Goal: Information Seeking & Learning: Learn about a topic

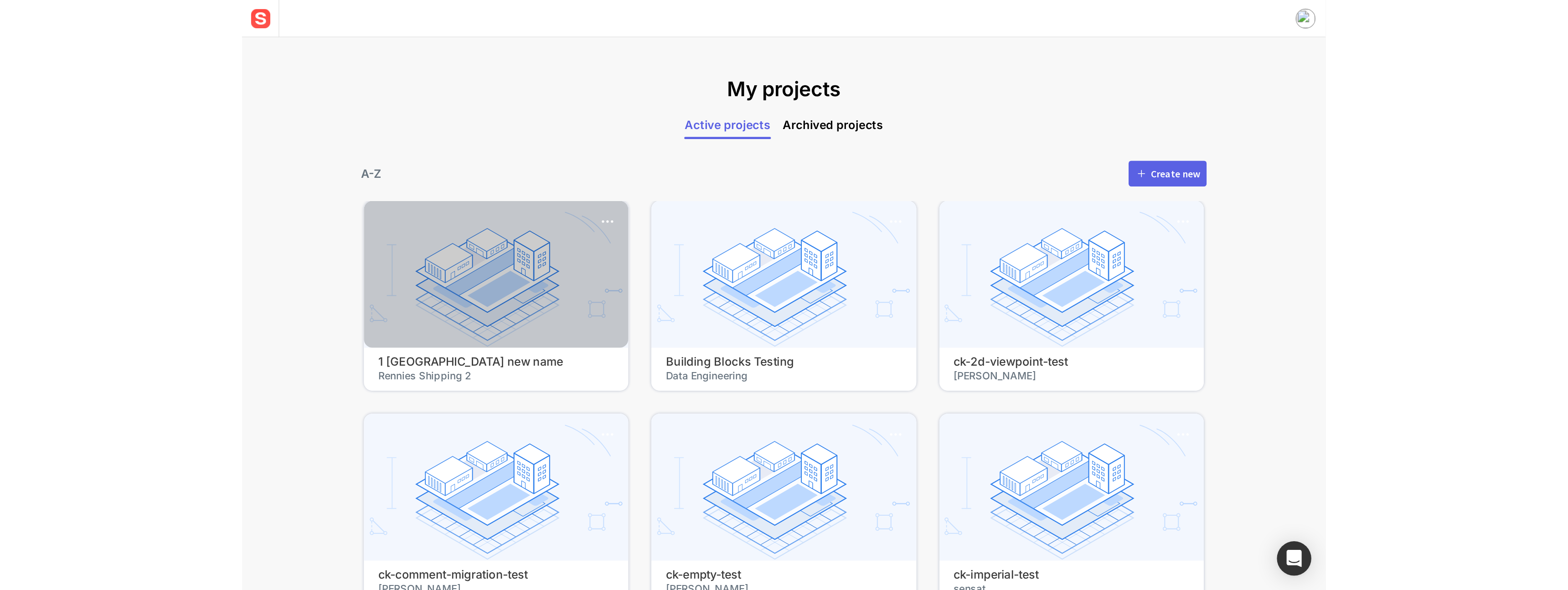
scroll to position [301, 0]
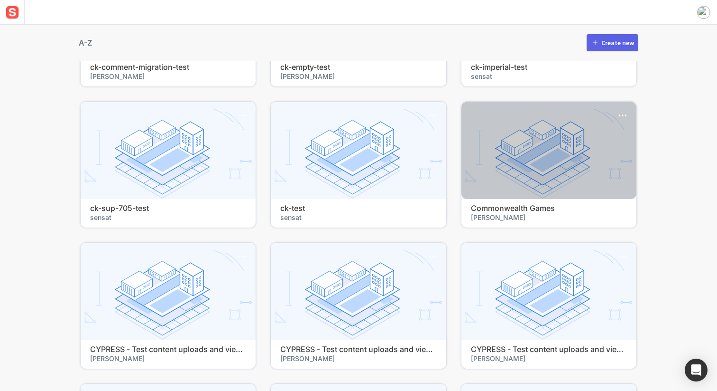
click at [489, 152] on div at bounding box center [549, 150] width 175 height 97
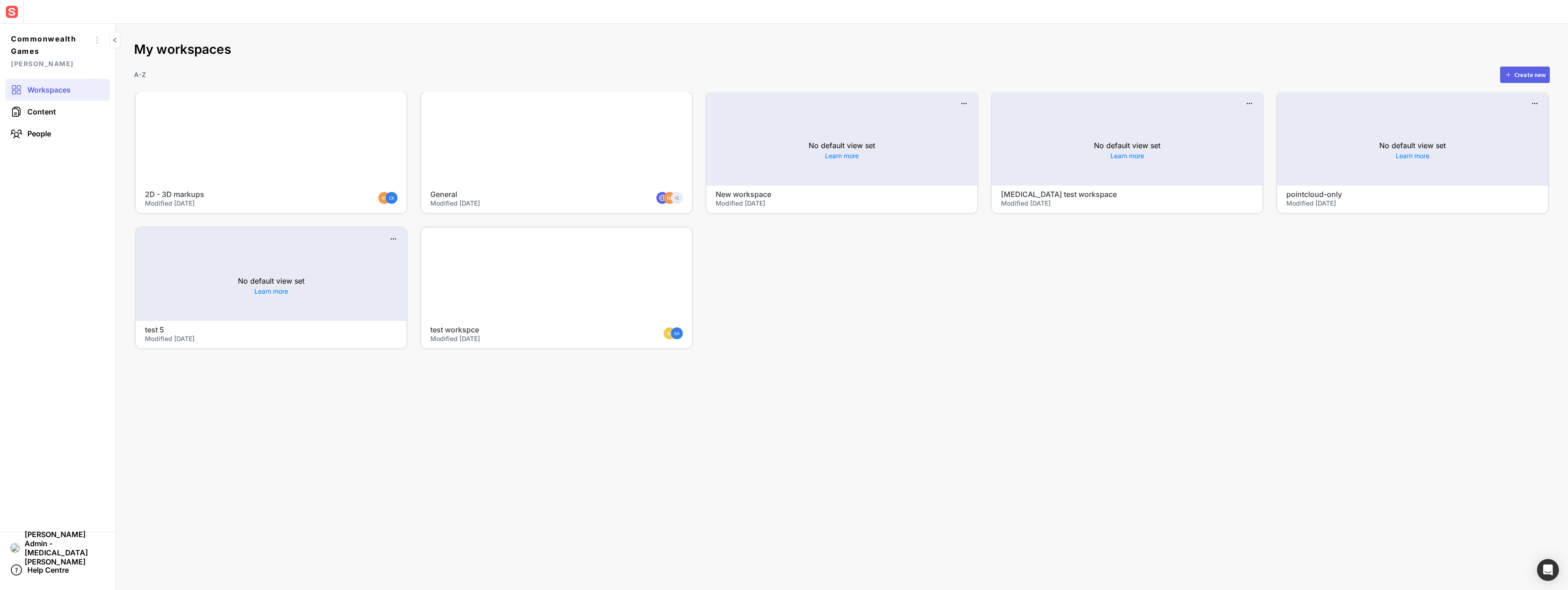
click at [574, 375] on mapp-project-scenes-page "My workspaces A-Z Create new 2D - 3D markups Modified [DATE] NK CK General Modi…" at bounding box center [843, 307] width 1453 height 566
click at [503, 124] on div at bounding box center [556, 138] width 271 height 93
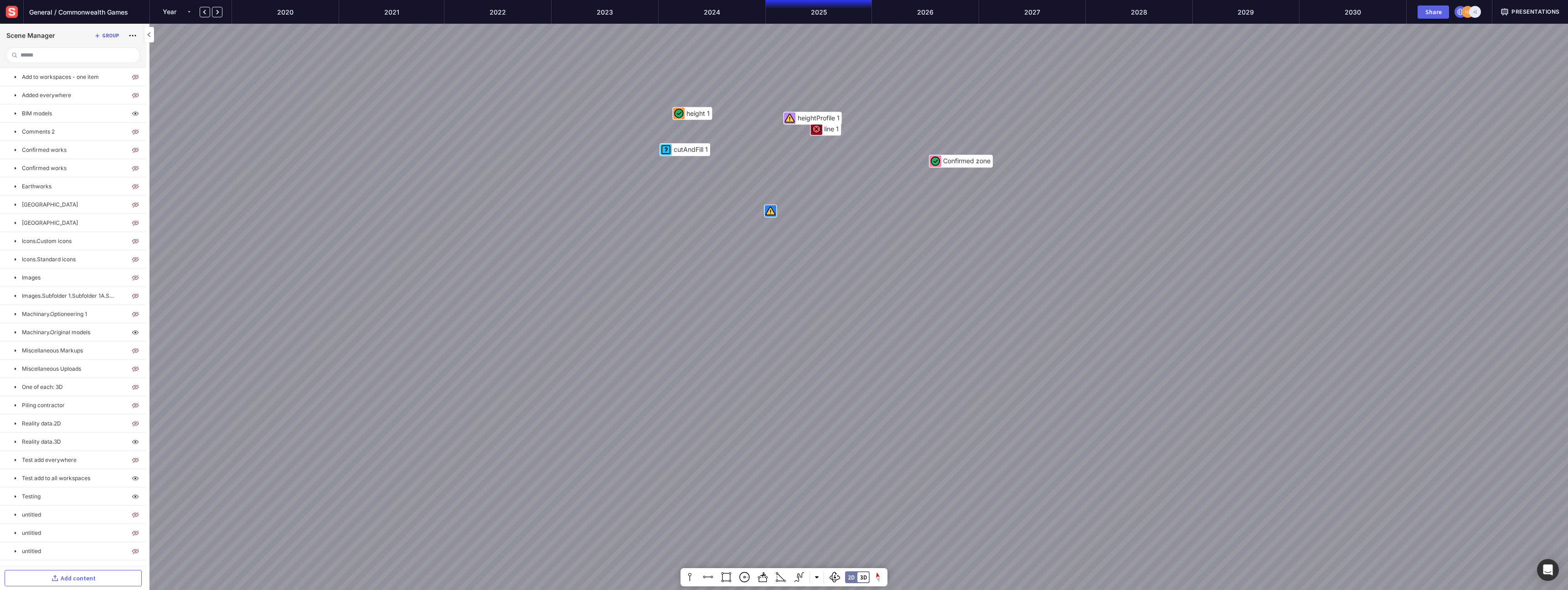
drag, startPoint x: 691, startPoint y: 247, endPoint x: 798, endPoint y: 79, distance: 199.2
click at [689, 79] on div "Confirmed zone line 1 cutAndFill 1 height 1 heightProfile 1 line 4 [GEOGRAPHIC_…" at bounding box center [784, 295] width 1568 height 590
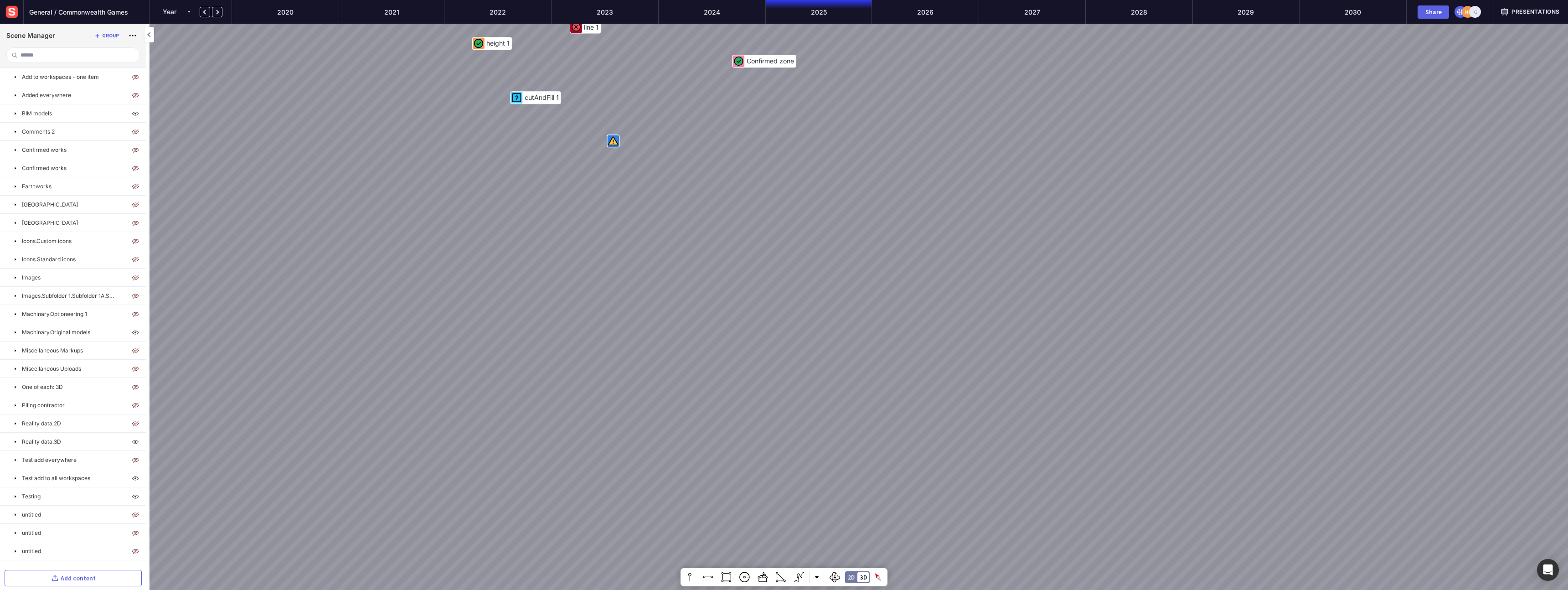
drag, startPoint x: 608, startPoint y: 216, endPoint x: 821, endPoint y: 306, distance: 231.2
click at [689, 306] on div "Confirmed zone line 1 cutAndFill 1 height 1 heightProfile 1 line 4 [GEOGRAPHIC_…" at bounding box center [784, 295] width 1568 height 590
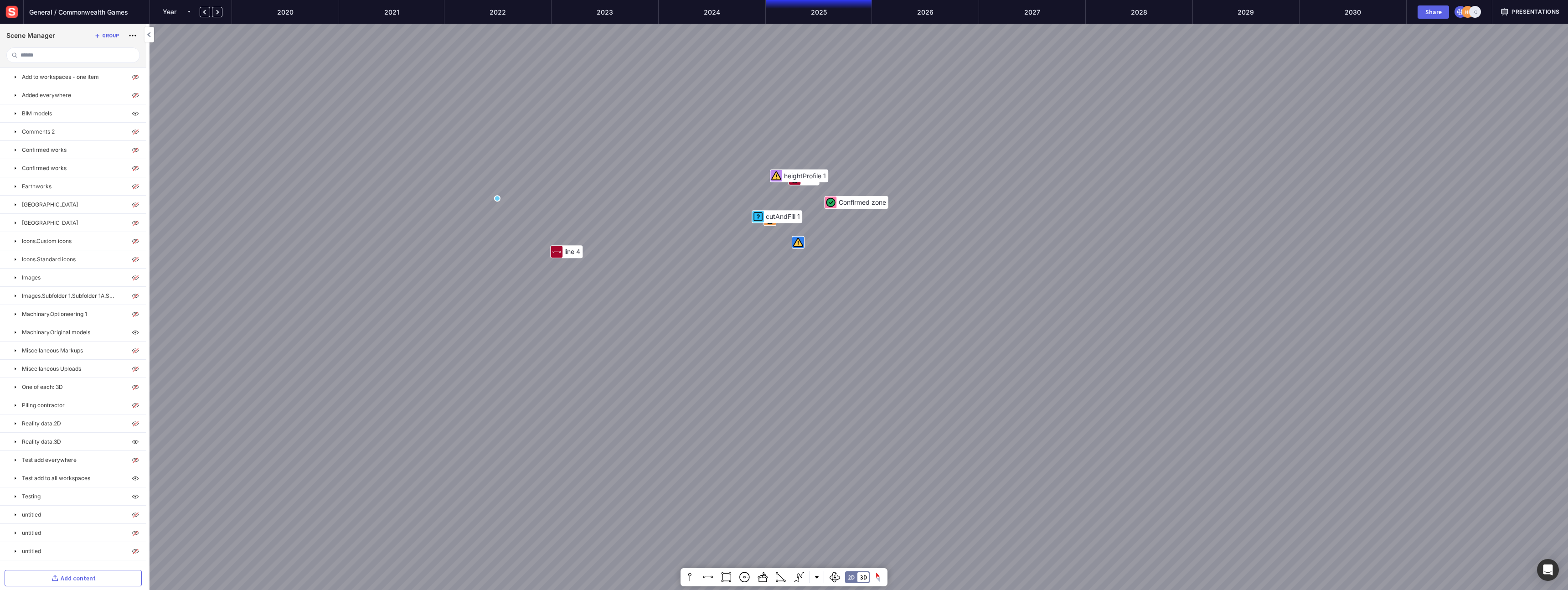
drag, startPoint x: 877, startPoint y: 298, endPoint x: 707, endPoint y: 299, distance: 170.0
click at [689, 299] on div "Confirmed zone line 1 cutAndFill 1 heightProfile 1 line 4" at bounding box center [784, 295] width 1568 height 590
drag, startPoint x: 987, startPoint y: 258, endPoint x: 727, endPoint y: 302, distance: 263.7
click at [689, 304] on div "Confirmed zone line 1 cutAndFill 1 heightProfile 1 line 4" at bounding box center [784, 295] width 1568 height 590
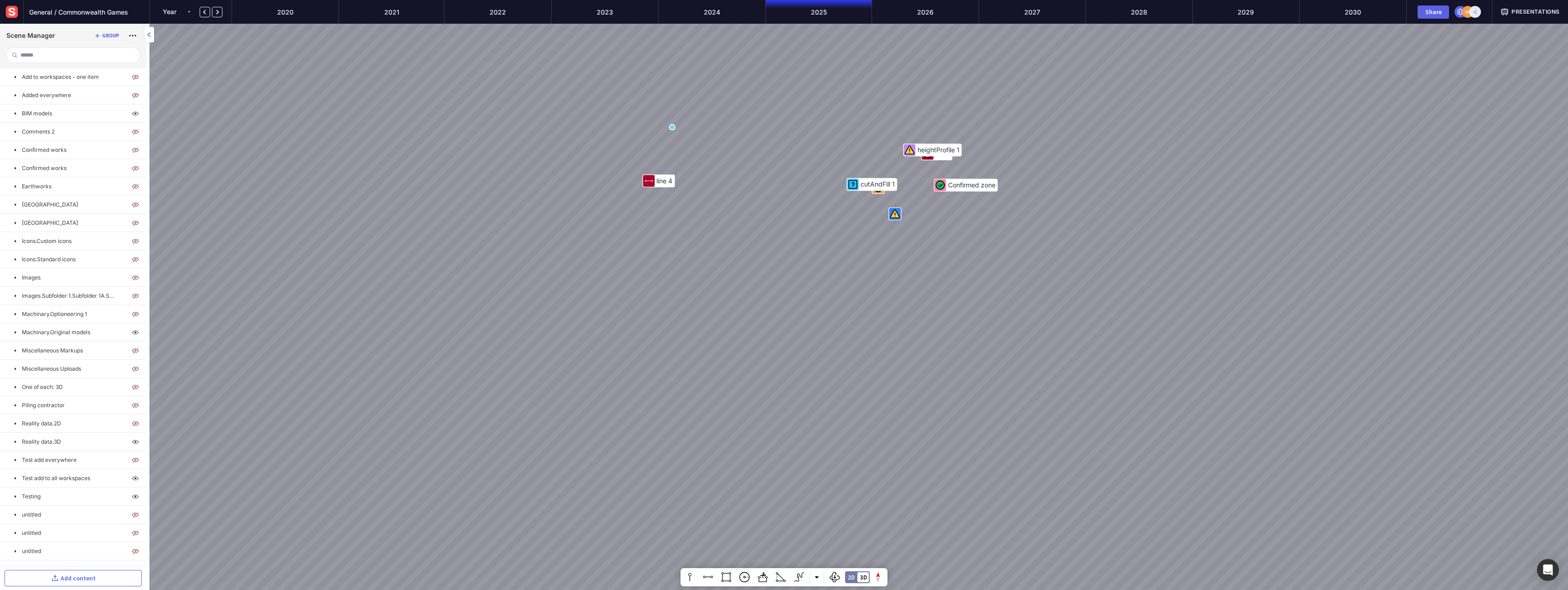
drag, startPoint x: 945, startPoint y: 230, endPoint x: 1012, endPoint y: 201, distance: 73.0
click at [689, 202] on div "Confirmed zone line 1 cutAndFill 1 heightProfile 1 line 4" at bounding box center [784, 295] width 1568 height 590
drag, startPoint x: 1028, startPoint y: 279, endPoint x: 767, endPoint y: 322, distance: 264.5
click at [689, 323] on div "Confirmed zone line 1 cutAndFill 1 height 1 heightProfile 1 line 4 [GEOGRAPHIC_…" at bounding box center [784, 295] width 1568 height 590
drag, startPoint x: 1032, startPoint y: 335, endPoint x: 688, endPoint y: 275, distance: 349.2
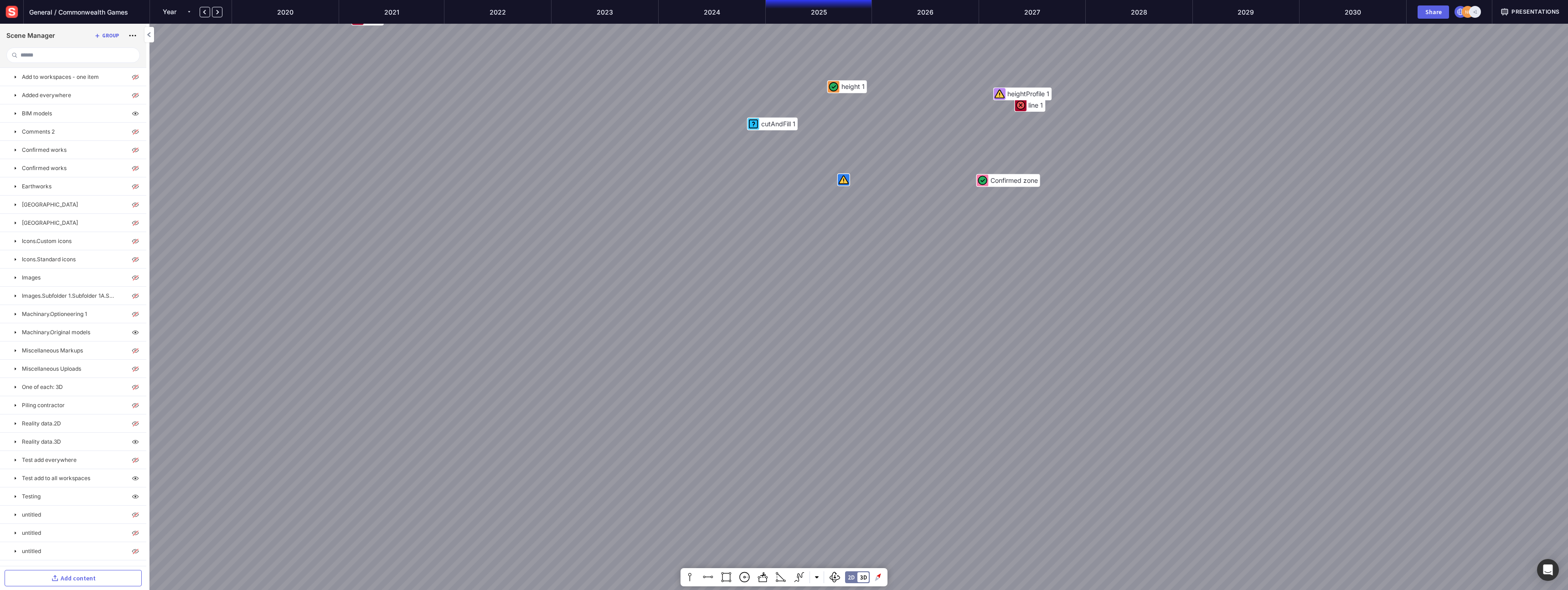
click at [688, 276] on div "Confirmed zone line 1 cutAndFill 1 height 1 heightProfile 1 line 4" at bounding box center [784, 295] width 1568 height 590
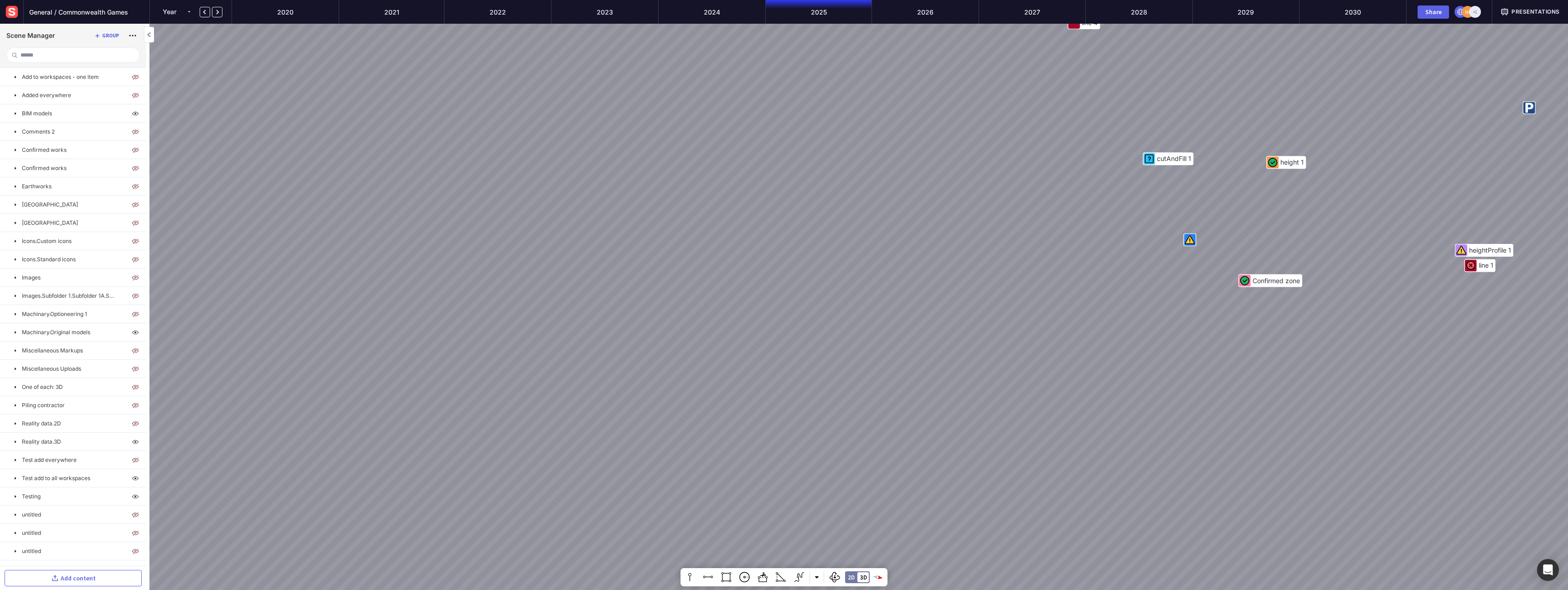
drag, startPoint x: 952, startPoint y: 322, endPoint x: 668, endPoint y: 309, distance: 284.3
click at [668, 309] on div "Confirmed zone line 1 cutAndFill 1 height 1 heightProfile 1 line 4" at bounding box center [784, 295] width 1568 height 590
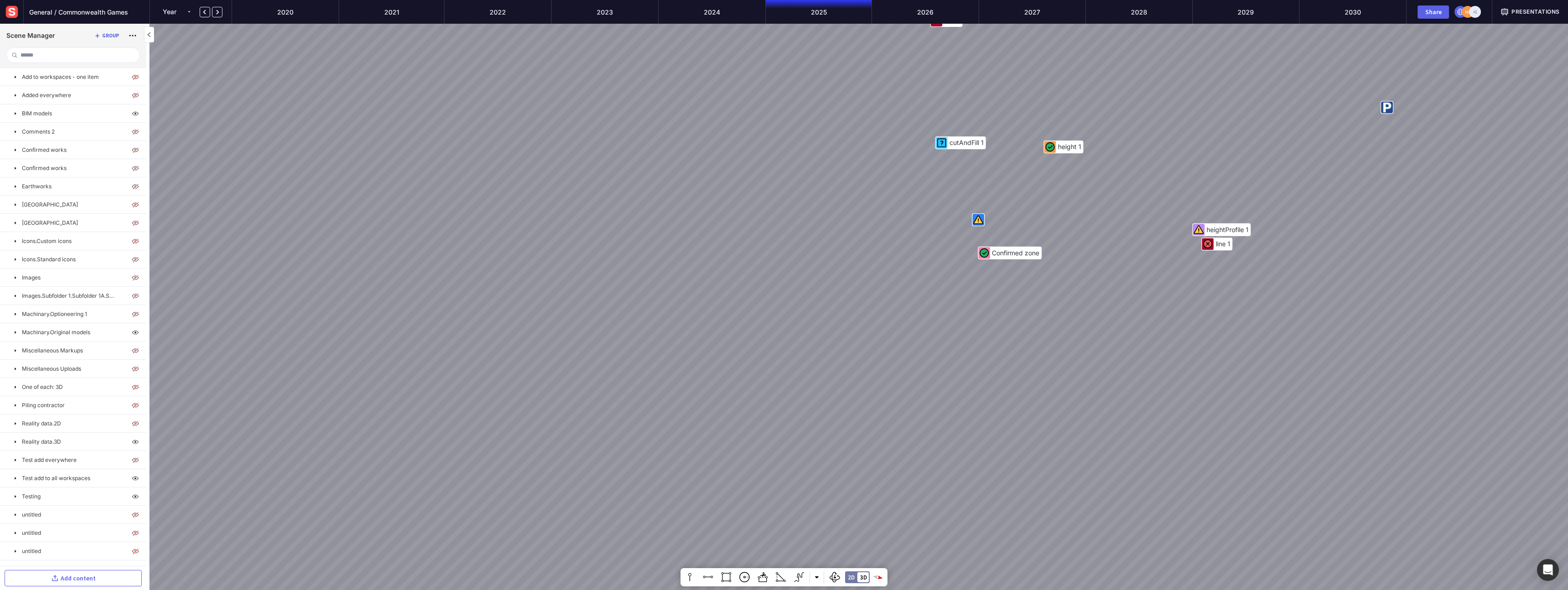
drag, startPoint x: 981, startPoint y: 353, endPoint x: 779, endPoint y: 278, distance: 215.5
click at [689, 279] on div "Confirmed zone line 1 cutAndFill 1 height 1 heightProfile 1 line 4" at bounding box center [784, 295] width 1568 height 590
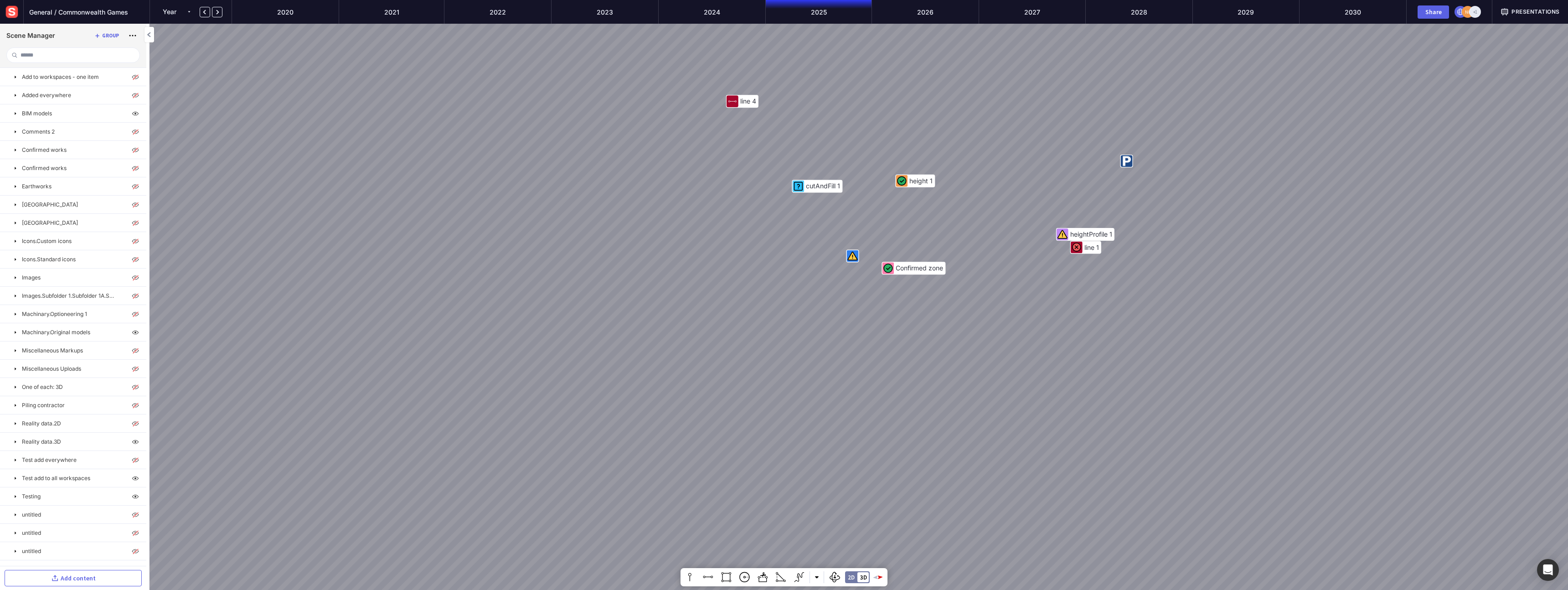
drag, startPoint x: 988, startPoint y: 342, endPoint x: 1139, endPoint y: 270, distance: 167.3
click at [689, 270] on div "Confirmed zone line 1 cutAndFill 1 height 1 heightProfile 1 line 4" at bounding box center [784, 295] width 1568 height 590
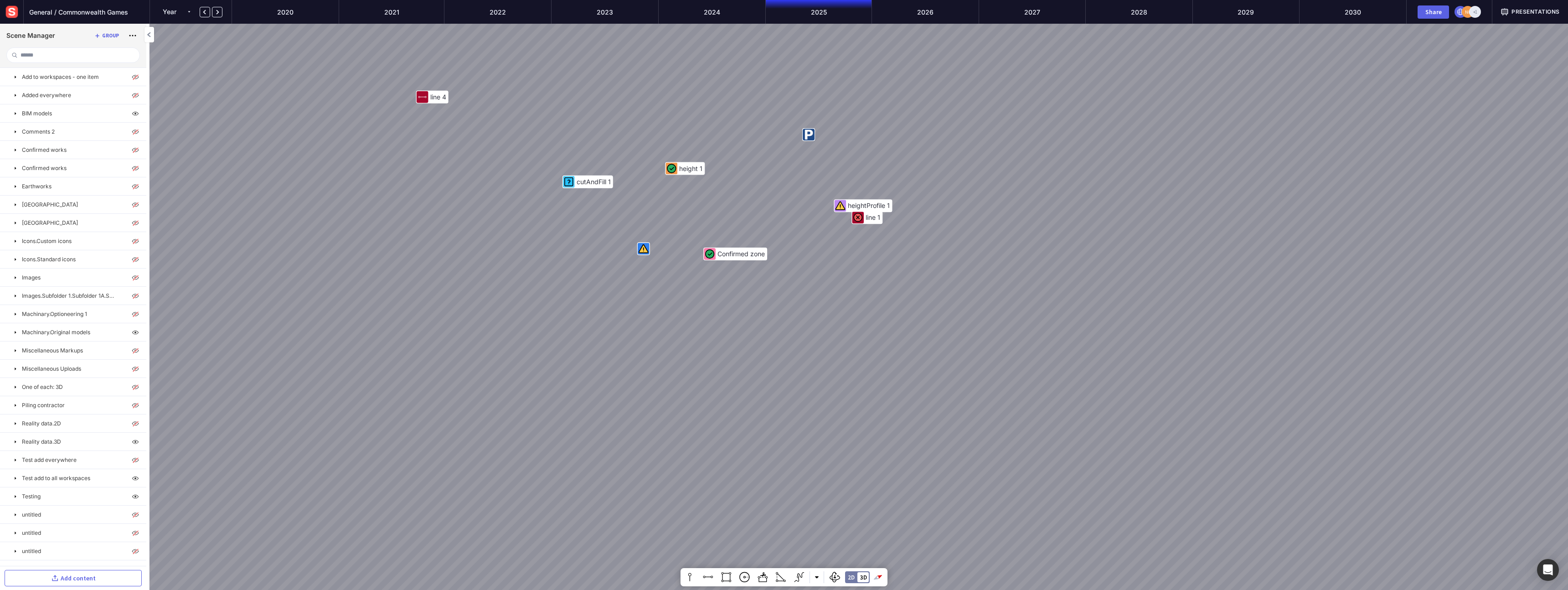
drag, startPoint x: 730, startPoint y: 445, endPoint x: 941, endPoint y: 482, distance: 214.2
click at [689, 375] on div "Confirmed zone line 1 cutAndFill 1 height 1 heightProfile 1 line 4" at bounding box center [784, 295] width 1568 height 590
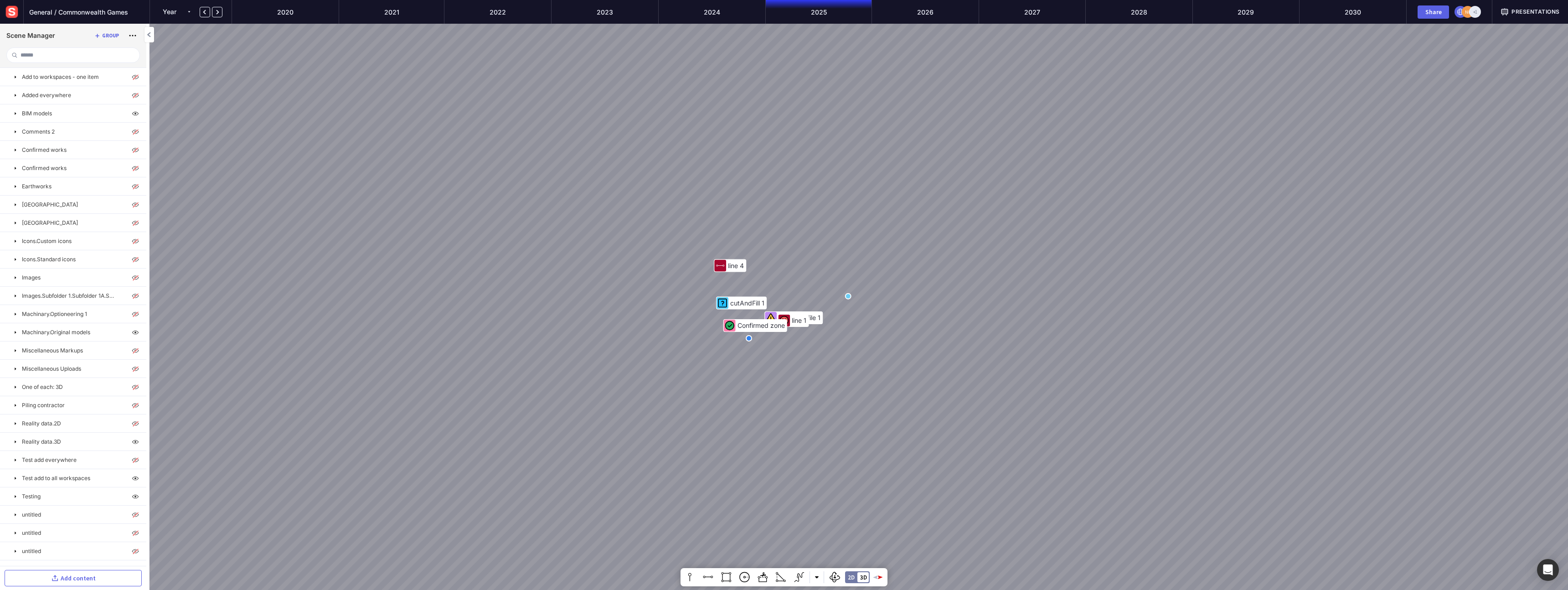
drag, startPoint x: 801, startPoint y: 379, endPoint x: 562, endPoint y: 365, distance: 239.4
click at [562, 365] on div "Confirmed zone line 1 cutAndFill 1 heightProfile 1 line 4" at bounding box center [784, 295] width 1568 height 590
click at [155, 327] on div "Confirmed zone line 1 cutAndFill 1 heightProfile 1 line 4" at bounding box center [784, 295] width 1568 height 590
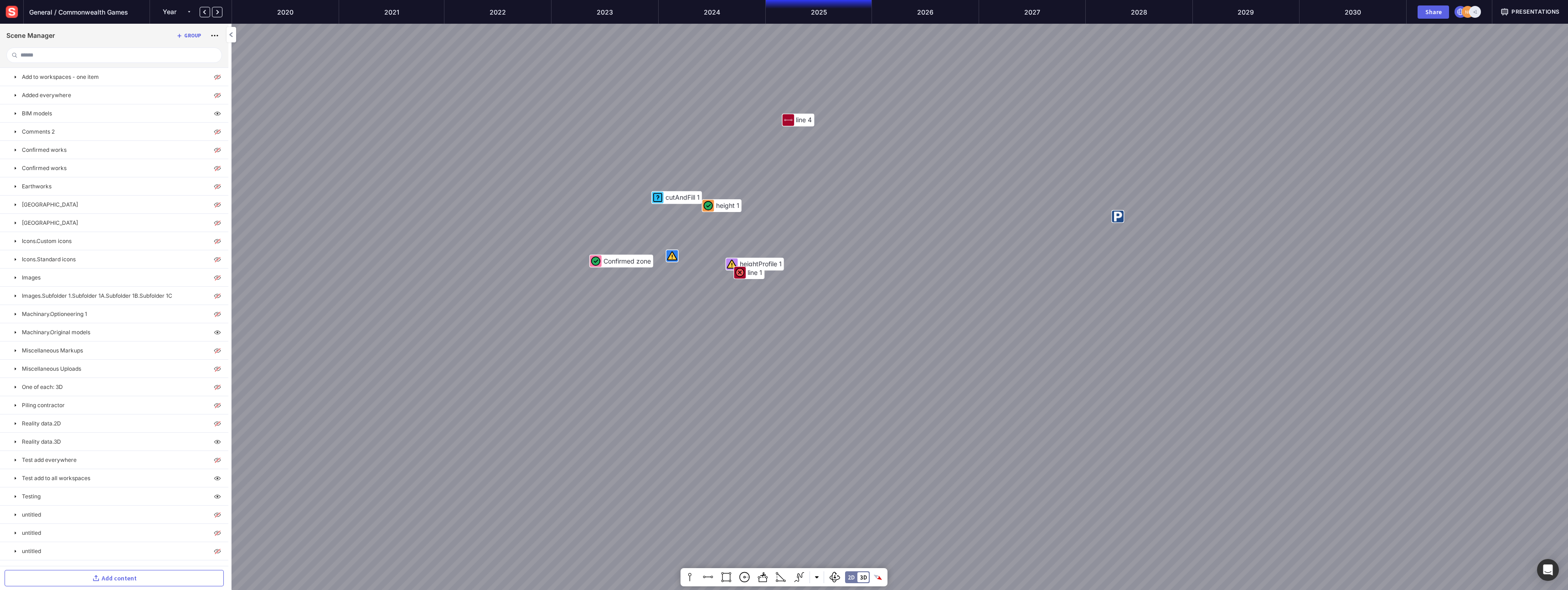
drag, startPoint x: 881, startPoint y: 383, endPoint x: 590, endPoint y: 400, distance: 291.5
click at [590, 375] on div "Confirmed zone line 1 cutAndFill 1 height 1 heightProfile 1 line 4" at bounding box center [784, 295] width 1568 height 590
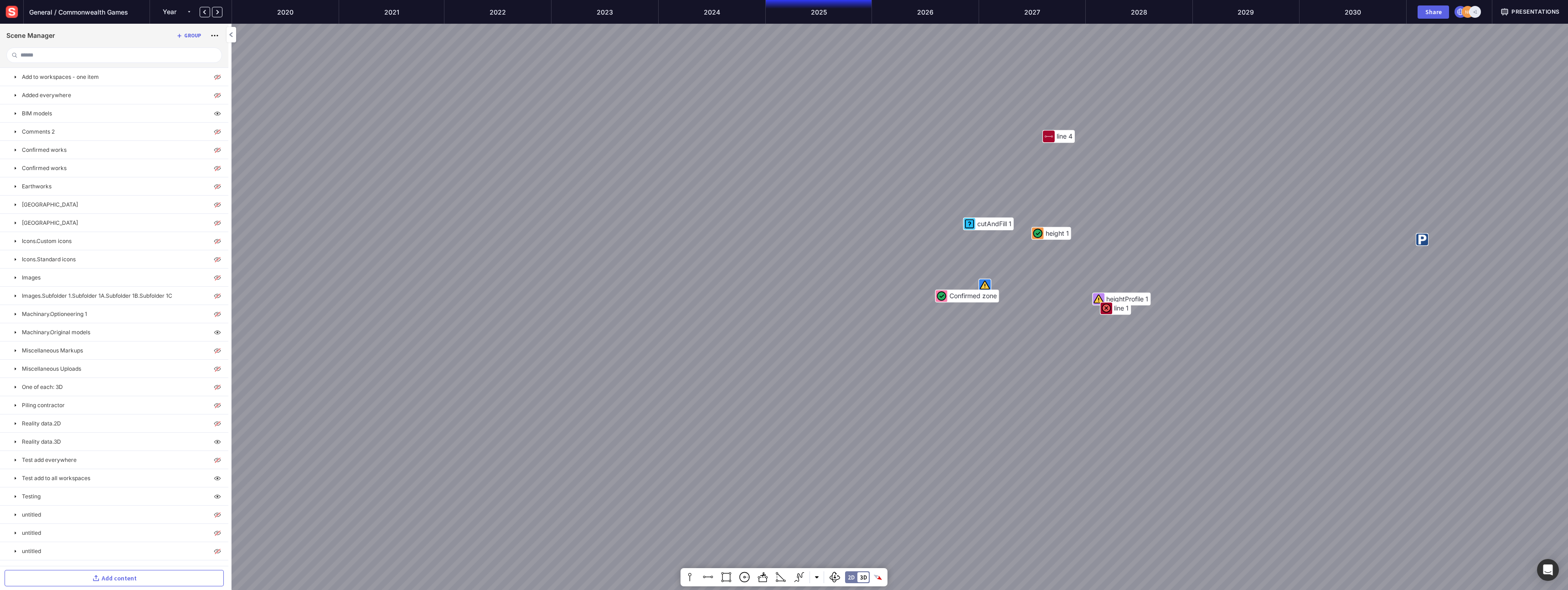
drag, startPoint x: 526, startPoint y: 389, endPoint x: 764, endPoint y: 490, distance: 258.5
click at [689, 375] on div "Confirmed zone line 1 cutAndFill 1 height 1 heightProfile 1 line 4" at bounding box center [784, 295] width 1568 height 590
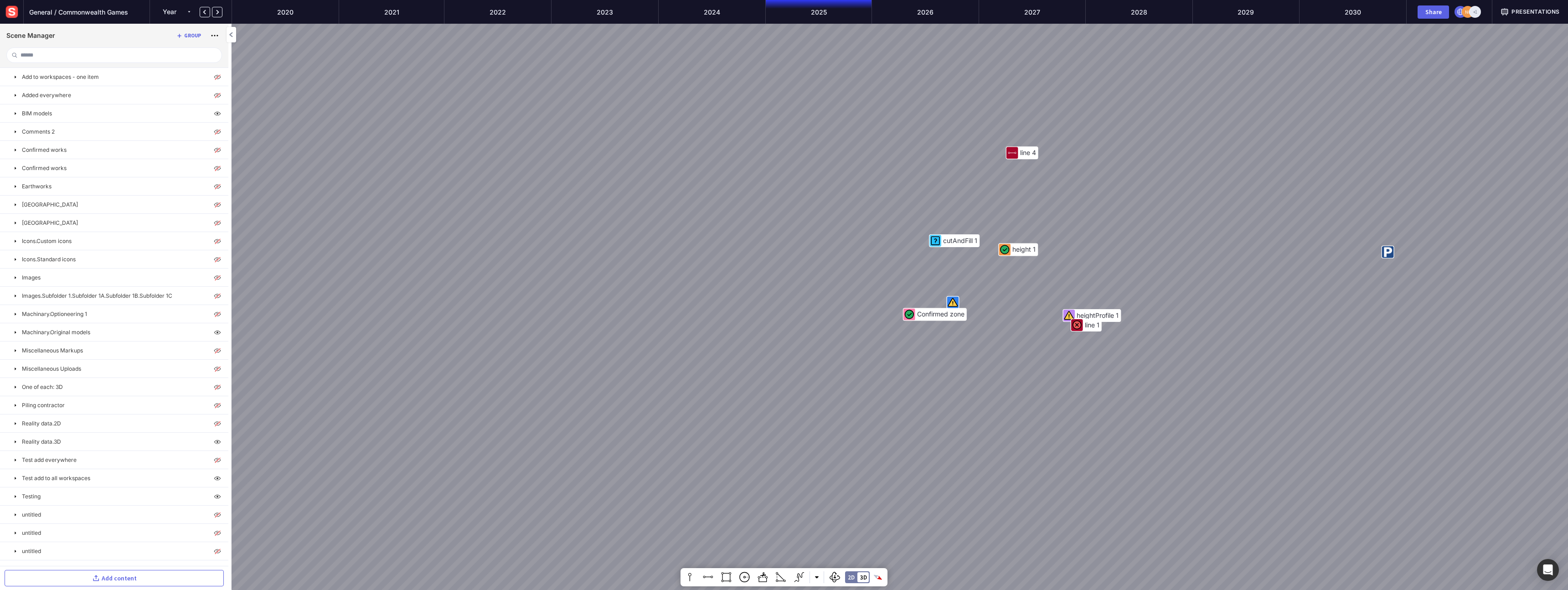
drag, startPoint x: 767, startPoint y: 483, endPoint x: 823, endPoint y: 452, distance: 64.0
click at [689, 375] on div "Confirmed zone line 1 cutAndFill 1 height 1 heightProfile 1 line 4" at bounding box center [784, 295] width 1568 height 590
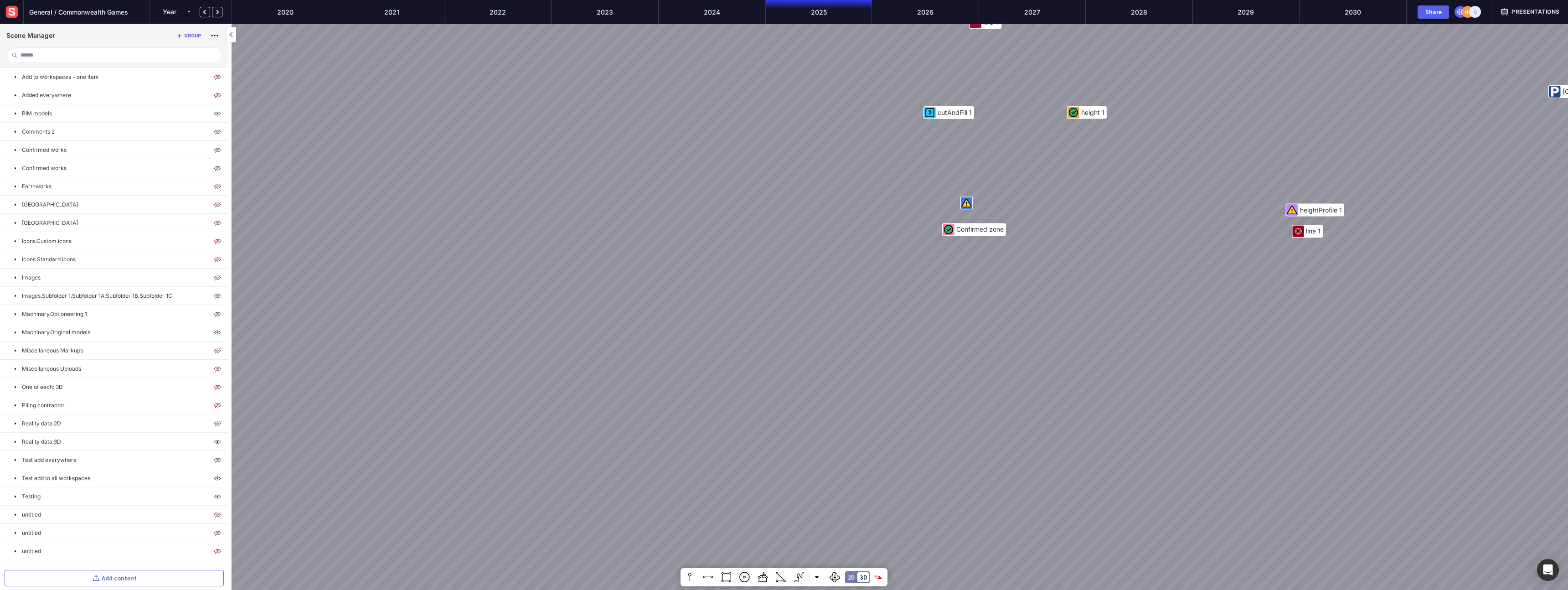
drag, startPoint x: 833, startPoint y: 406, endPoint x: 945, endPoint y: 401, distance: 112.1
click at [689, 375] on div "Confirmed zone line 1 cutAndFill 1 height 1 heightProfile 1 line 4 [GEOGRAPHIC_…" at bounding box center [784, 295] width 1568 height 590
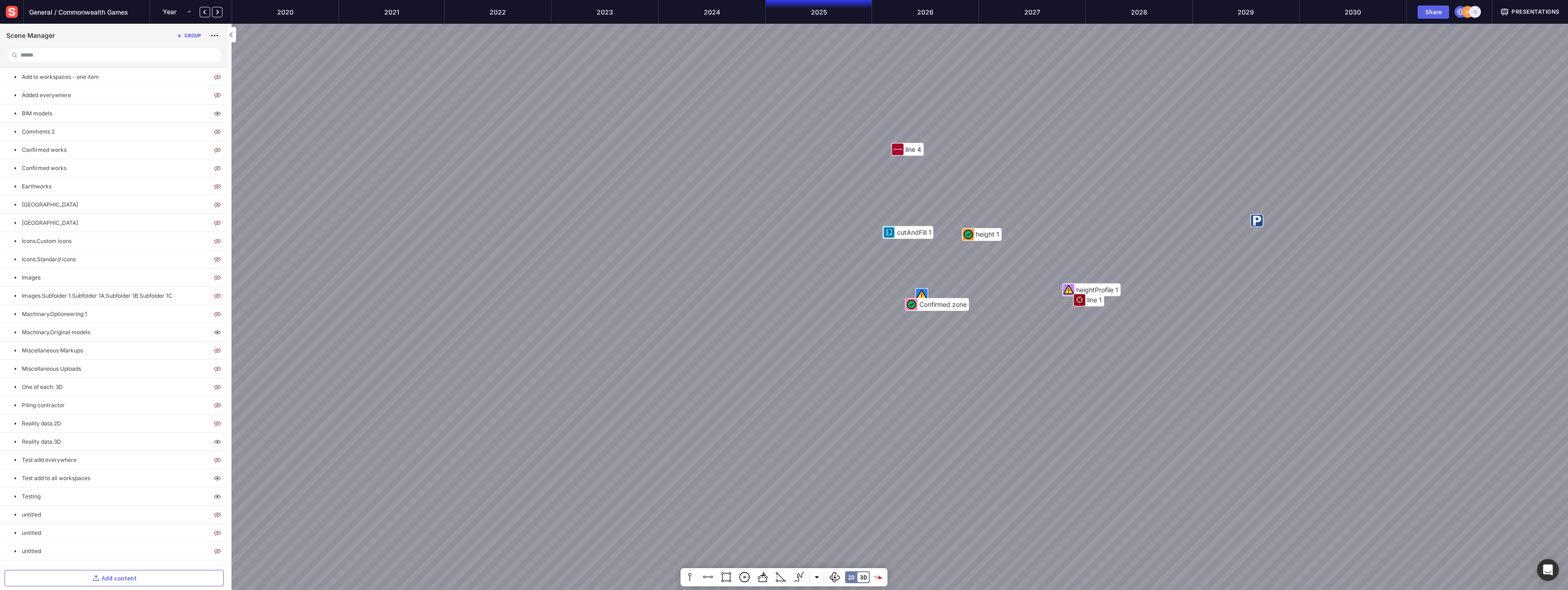
click at [423, 283] on div "Confirmed zone line 1 cutAndFill 1 height 1 heightProfile 1 line 4" at bounding box center [784, 295] width 1568 height 590
